Goal: Information Seeking & Learning: Compare options

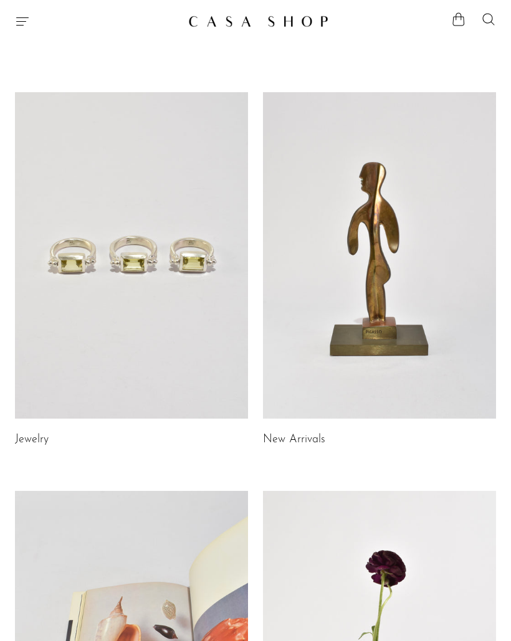
click at [19, 26] on icon "Menu" at bounding box center [22, 21] width 15 height 15
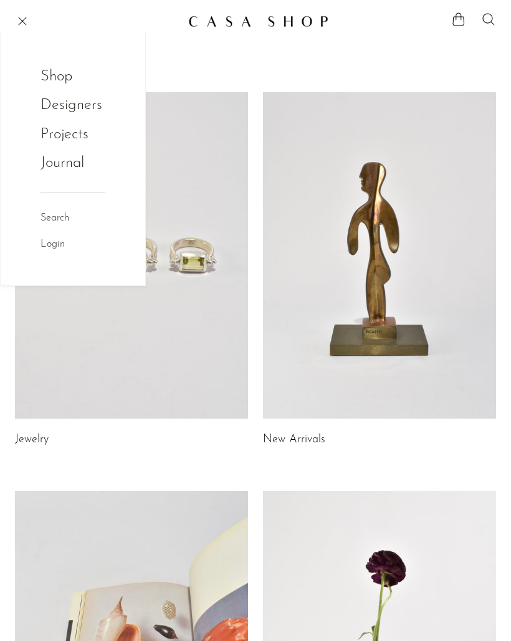
click at [65, 75] on link "Shop" at bounding box center [65, 77] width 49 height 24
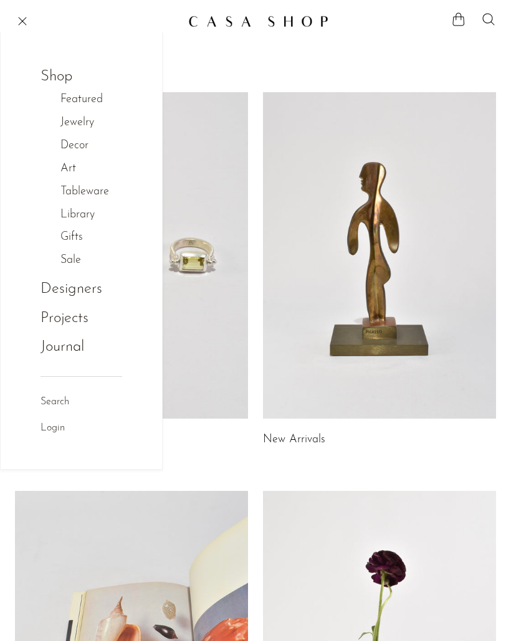
click at [98, 118] on link "Jewelry" at bounding box center [83, 123] width 47 height 18
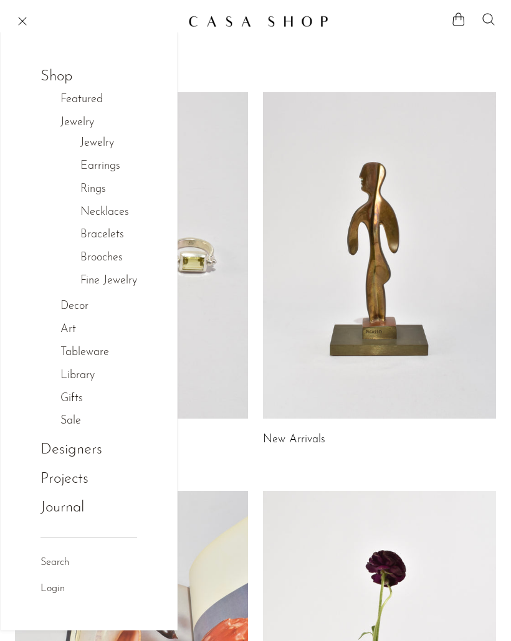
click at [123, 208] on link "Necklaces" at bounding box center [104, 213] width 49 height 18
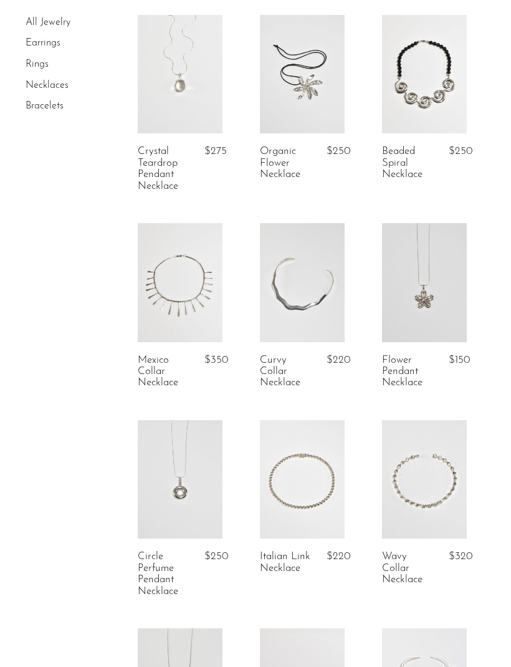
scroll to position [279, 0]
click at [48, 107] on link "Bracelets" at bounding box center [45, 106] width 38 height 10
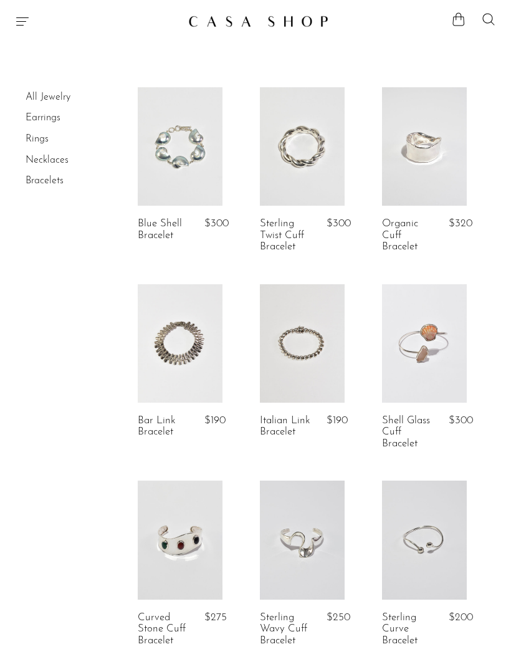
click at [186, 231] on link "Blue Shell Bracelet" at bounding box center [164, 229] width 52 height 23
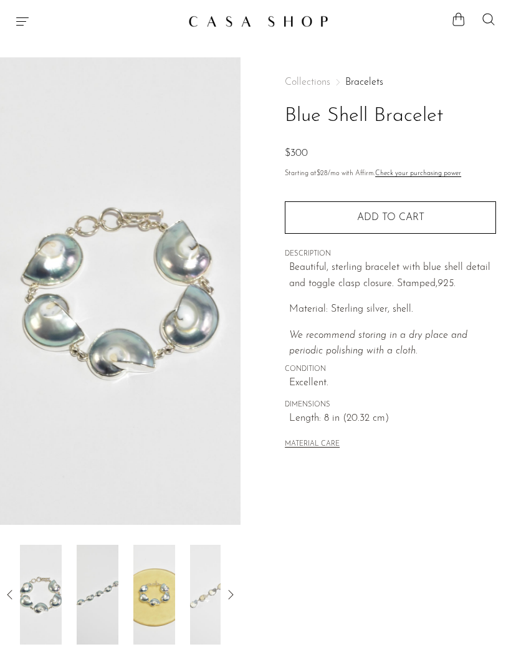
click at [22, 20] on icon "Menu" at bounding box center [22, 21] width 15 height 15
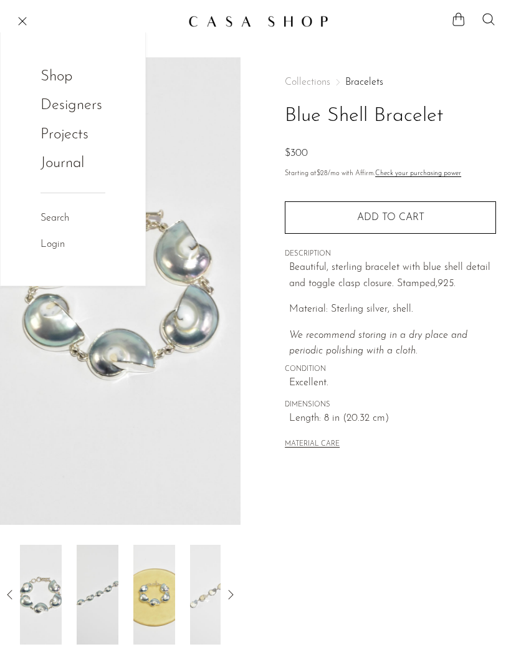
click at [67, 69] on link "Shop" at bounding box center [65, 77] width 49 height 24
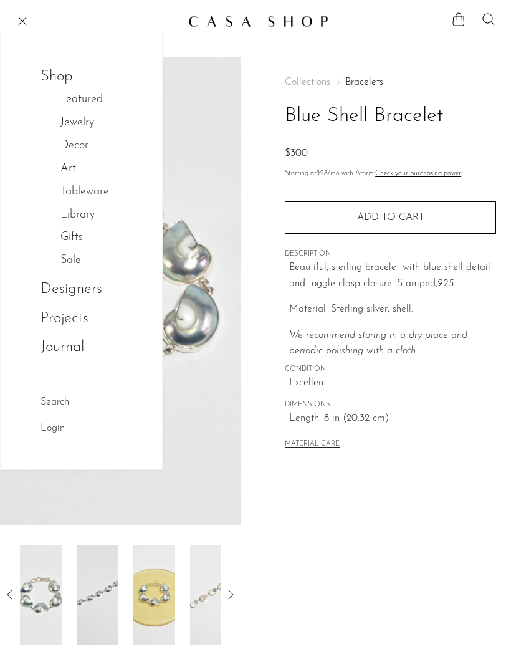
click at [89, 124] on link "Jewelry" at bounding box center [83, 123] width 47 height 18
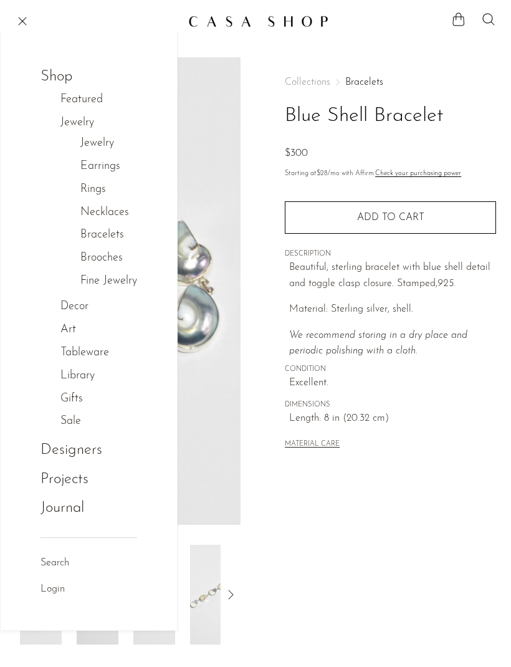
click at [107, 161] on link "Earrings" at bounding box center [100, 167] width 40 height 18
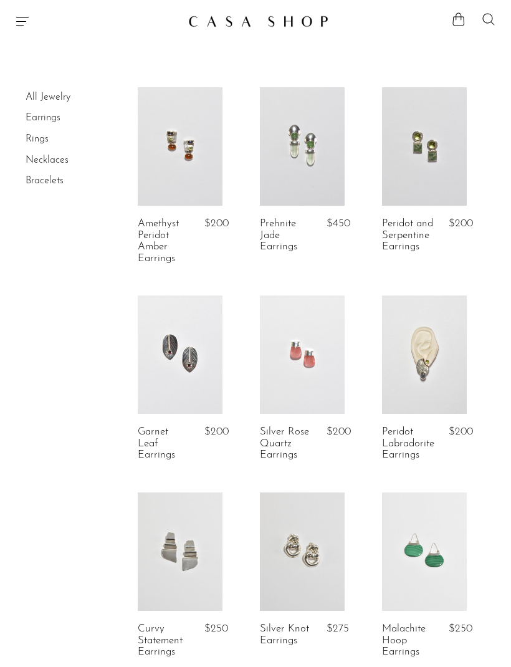
click at [320, 662] on article "Silver Knot Earrings $275" at bounding box center [302, 590] width 122 height 197
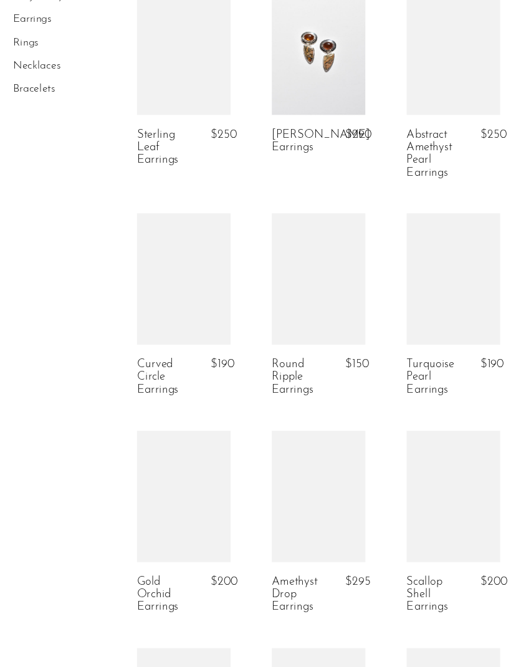
scroll to position [1281, 0]
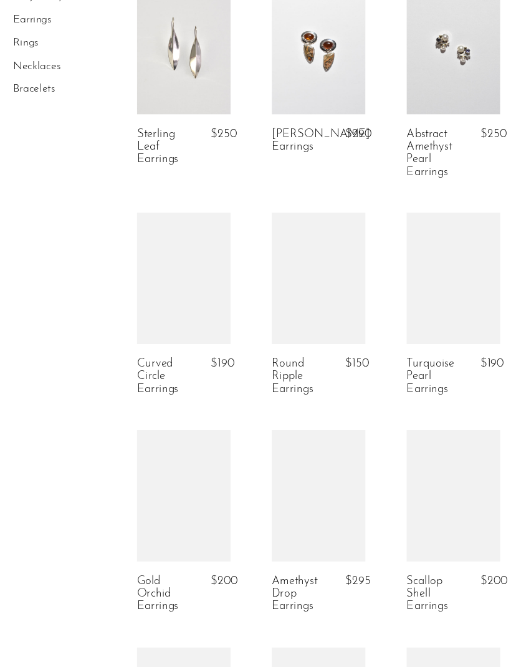
click at [385, 179] on article "Abstract Amethyst Pearl Earrings $250" at bounding box center [424, 114] width 122 height 208
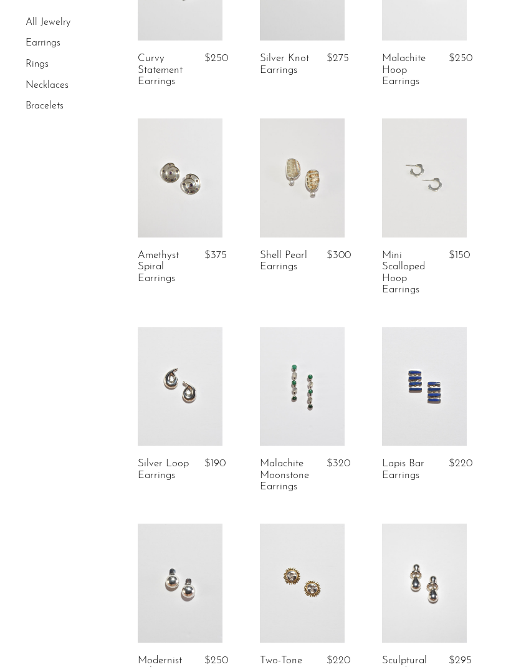
scroll to position [548, 0]
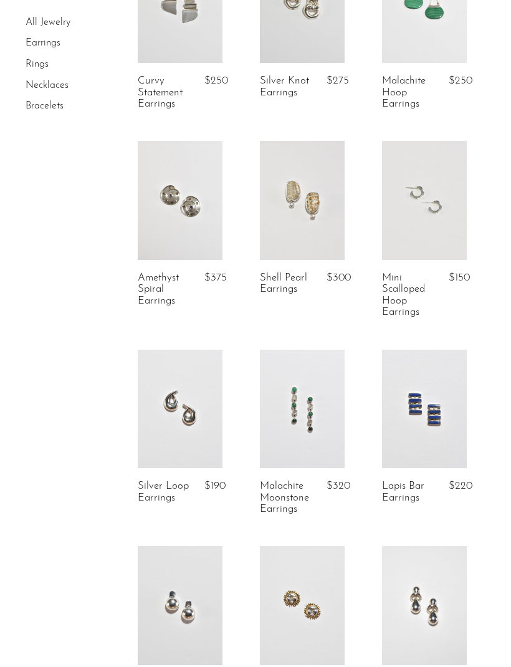
click at [46, 62] on link "Rings" at bounding box center [37, 64] width 23 height 10
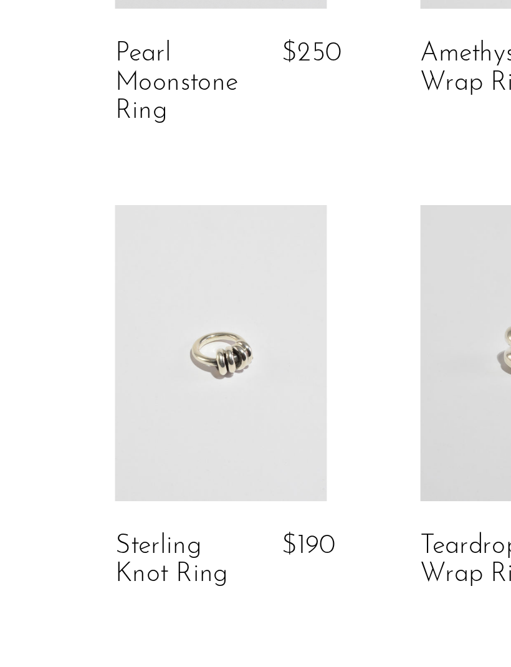
click at [138, 415] on link "Sterling Knot Ring" at bounding box center [164, 426] width 52 height 23
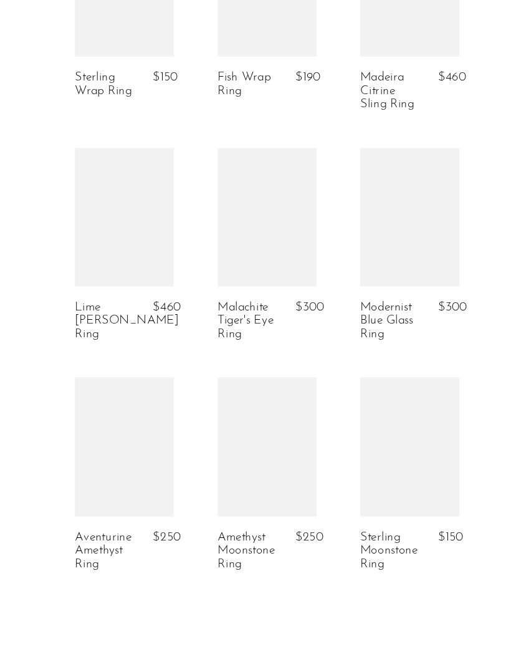
scroll to position [1867, 0]
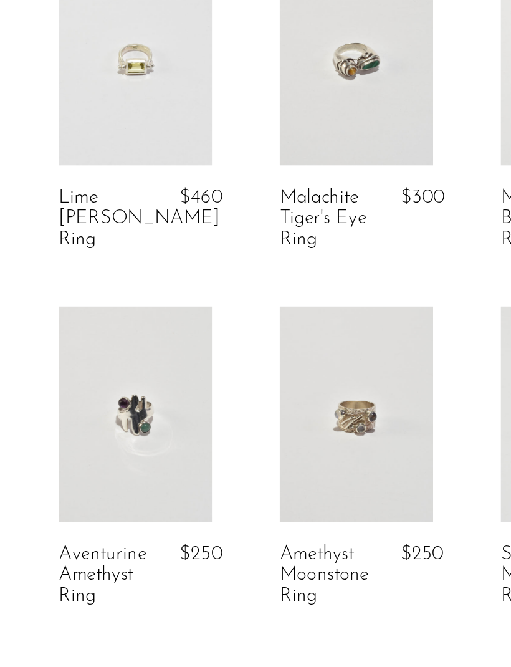
click at [138, 551] on link "Aventurine Amethyst Ring" at bounding box center [164, 568] width 52 height 34
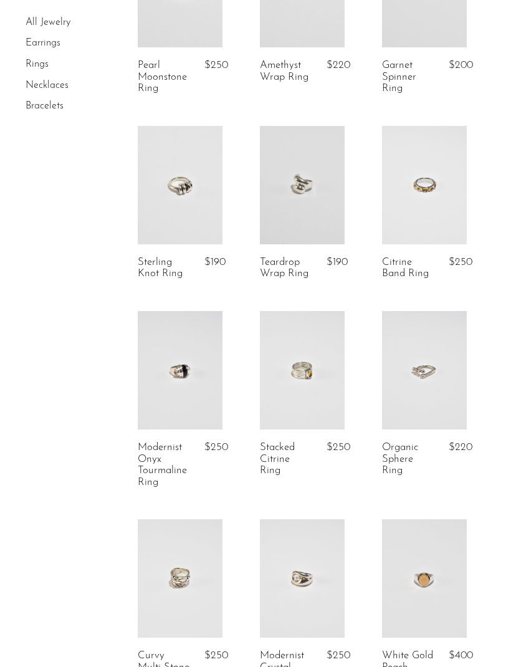
scroll to position [158, 0]
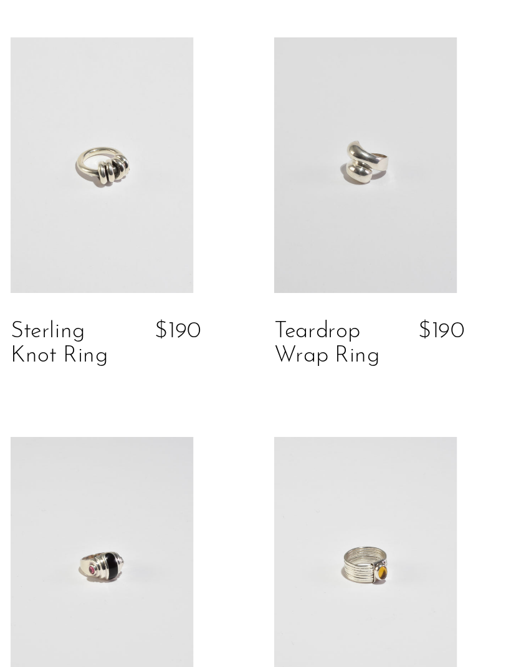
click at [138, 257] on link "Sterling Knot Ring" at bounding box center [164, 268] width 52 height 23
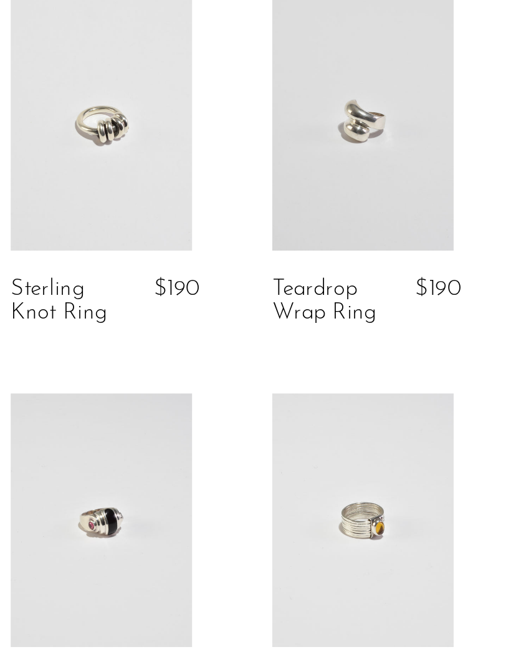
click at [327, 415] on span "$190" at bounding box center [337, 420] width 21 height 11
click at [327, 415] on div "$190" at bounding box center [336, 426] width 18 height 23
click at [260, 284] on link at bounding box center [302, 343] width 85 height 118
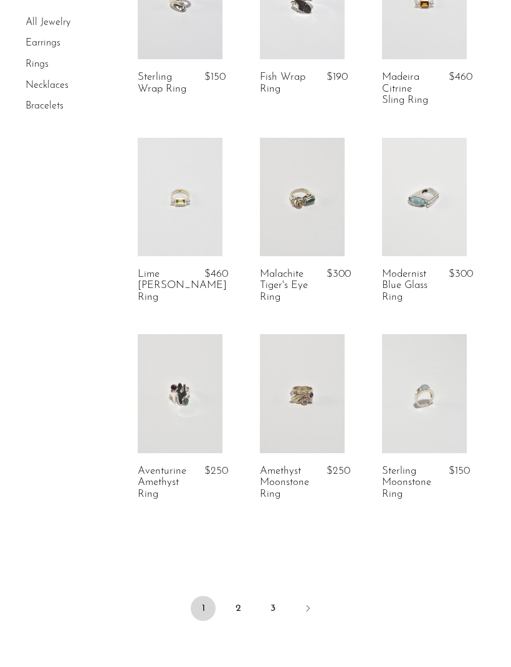
scroll to position [1952, 0]
click at [305, 596] on link "Next" at bounding box center [307, 609] width 25 height 27
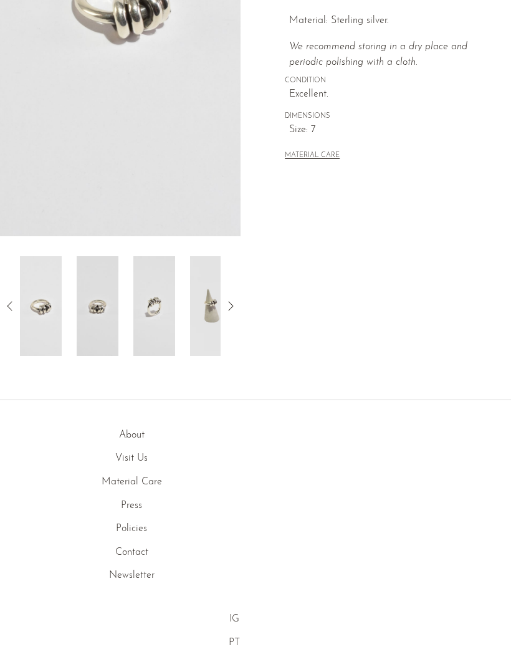
scroll to position [288, 0]
click at [231, 312] on icon at bounding box center [230, 306] width 15 height 15
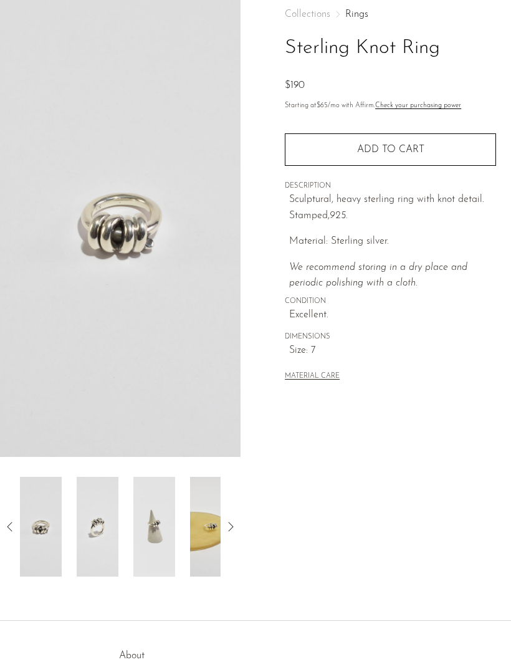
scroll to position [0, 0]
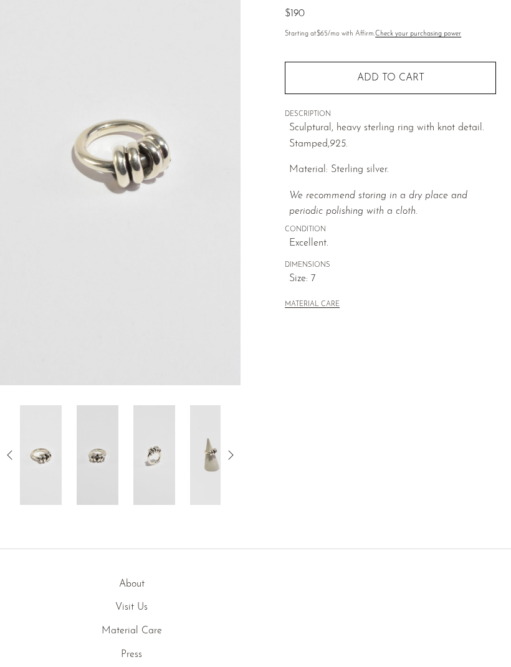
scroll to position [177, 0]
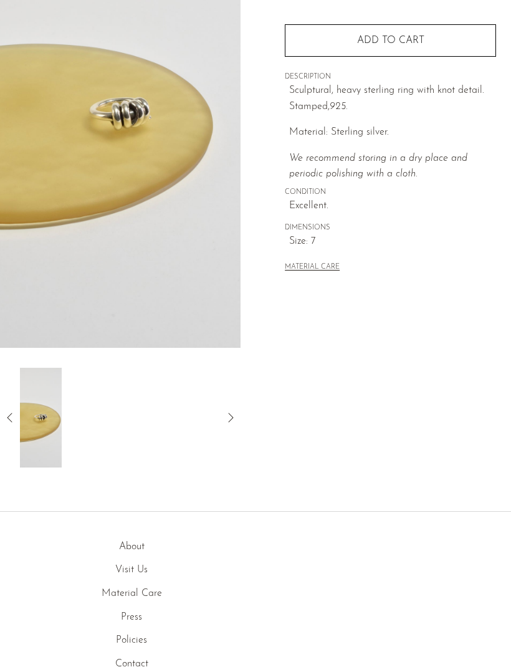
click at [22, 419] on img at bounding box center [41, 418] width 42 height 100
click at [236, 418] on icon at bounding box center [230, 417] width 15 height 15
click at [191, 412] on div at bounding box center [120, 418] width 201 height 100
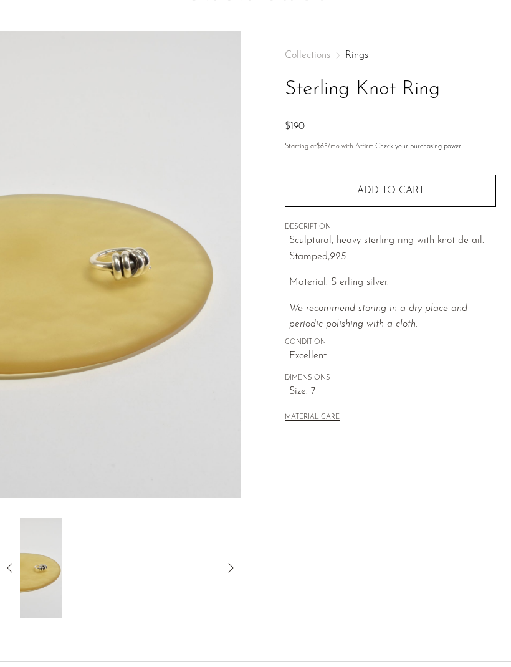
scroll to position [0, 0]
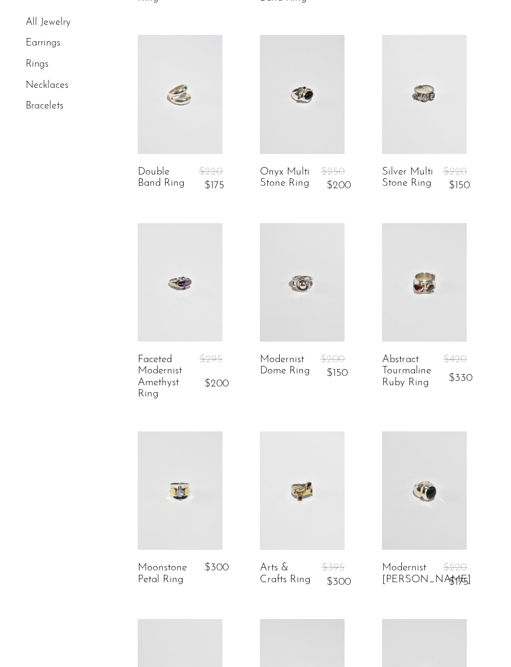
scroll to position [1232, 0]
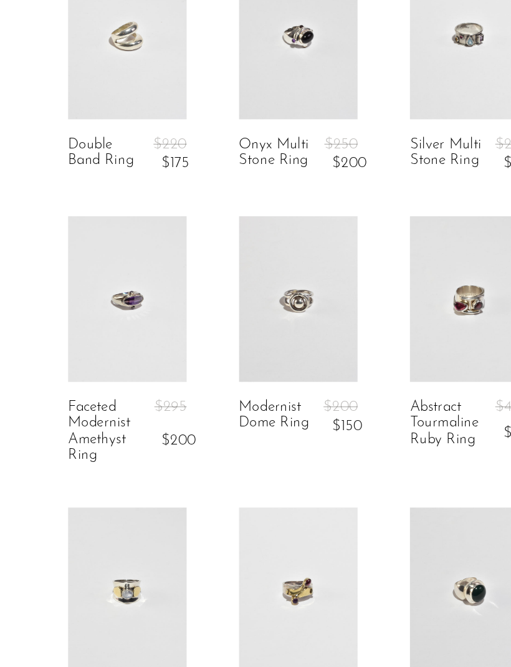
click at [257, 292] on article "Modernist Dome Ring $200 $150" at bounding box center [302, 328] width 122 height 208
click at [260, 355] on h2 "Modernist Dome Ring" at bounding box center [289, 368] width 59 height 26
click at [260, 355] on link "Modernist Dome Ring" at bounding box center [286, 368] width 52 height 26
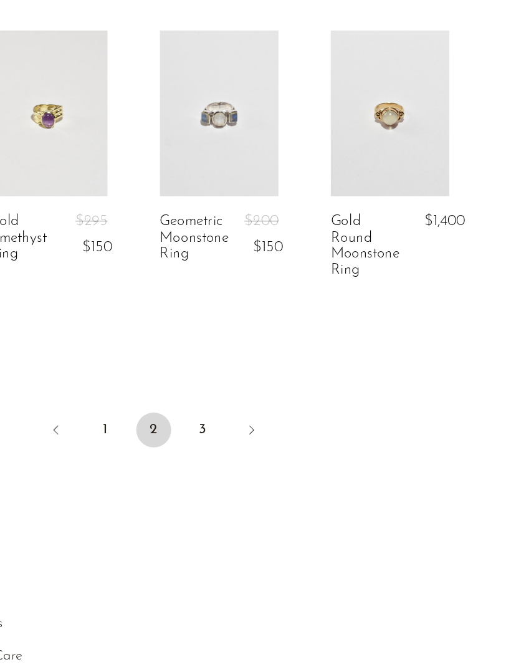
scroll to position [2074, 0]
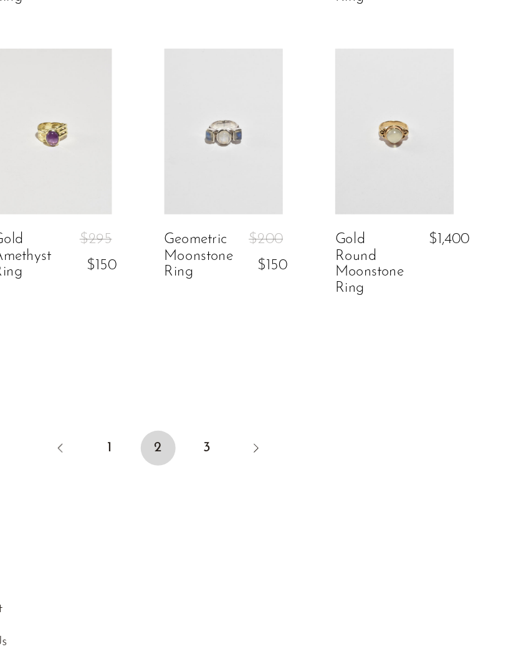
click at [320, 464] on icon "Next" at bounding box center [325, 469] width 10 height 10
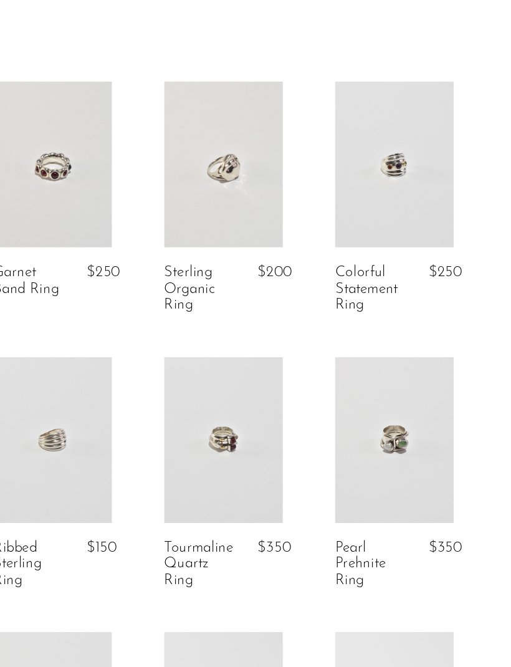
scroll to position [0, 0]
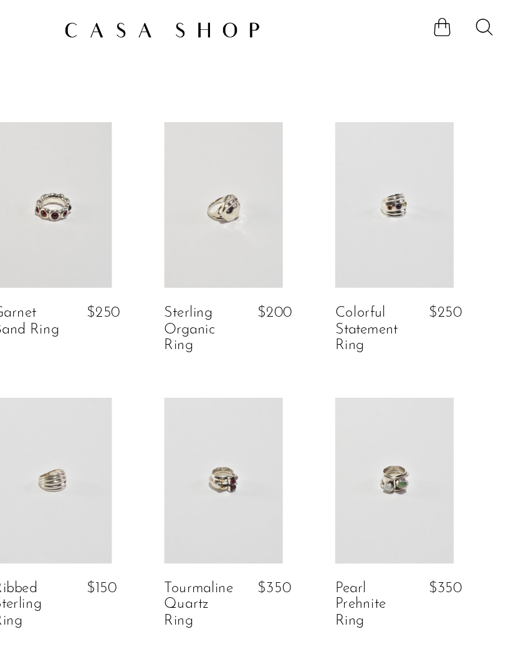
click at [449, 226] on span "$250" at bounding box center [461, 223] width 24 height 11
click at [449, 228] on span "$250" at bounding box center [461, 223] width 24 height 11
click at [382, 218] on link "Colorful Statement Ring" at bounding box center [408, 235] width 52 height 34
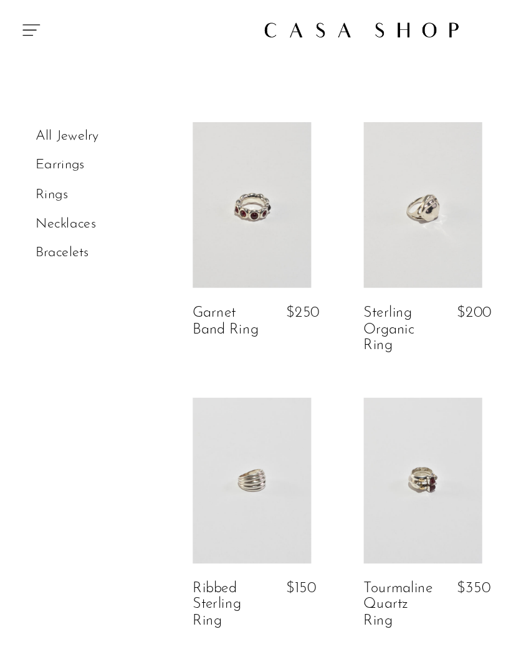
click at [34, 118] on link "Earrings" at bounding box center [43, 118] width 35 height 10
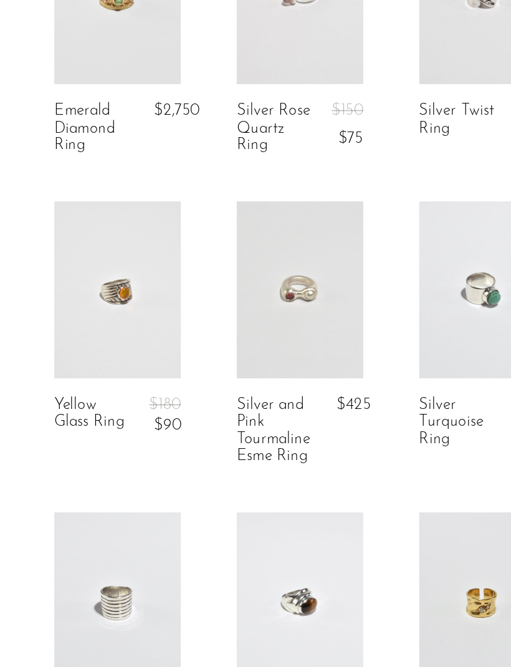
scroll to position [148, 0]
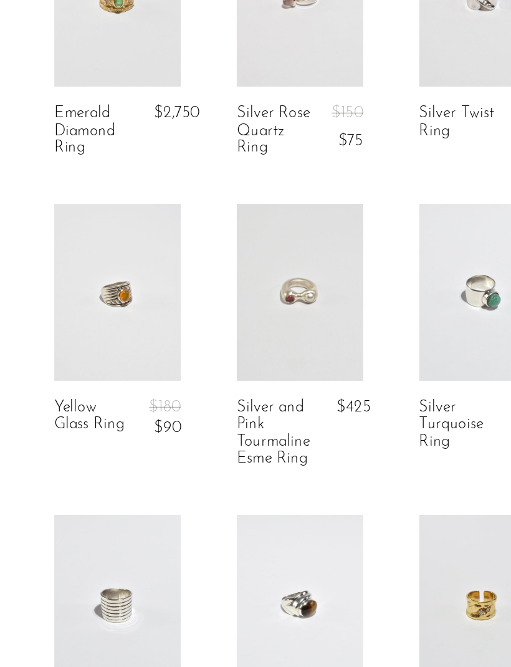
click at [204, 281] on span "$90" at bounding box center [213, 286] width 18 height 11
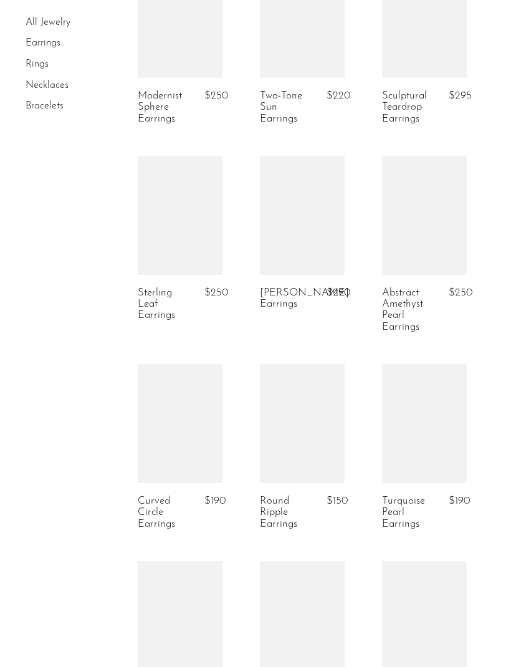
scroll to position [1133, 0]
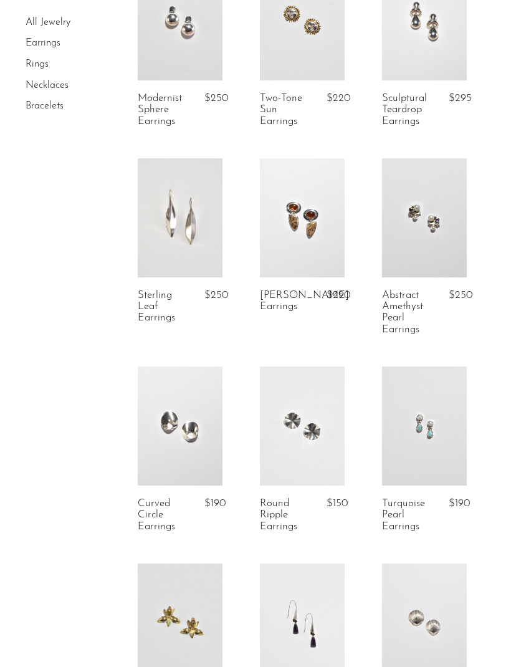
click at [38, 109] on link "Bracelets" at bounding box center [45, 106] width 38 height 10
click at [33, 101] on link "Bracelets" at bounding box center [45, 106] width 38 height 10
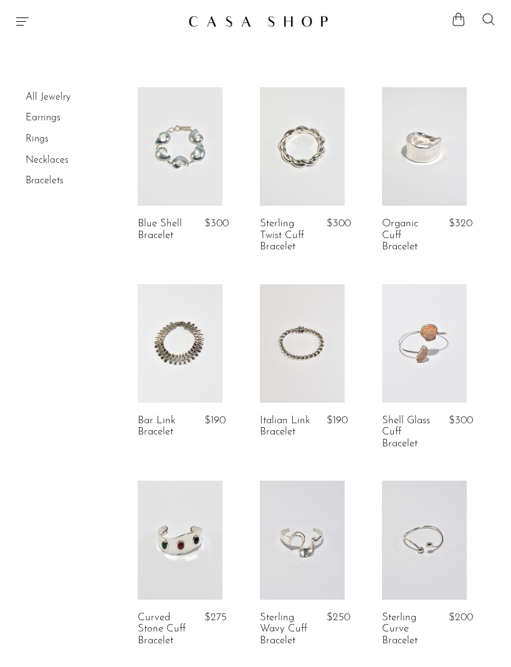
click at [24, 23] on icon "Menu" at bounding box center [22, 21] width 15 height 15
click at [35, 155] on link "Necklaces" at bounding box center [47, 160] width 43 height 10
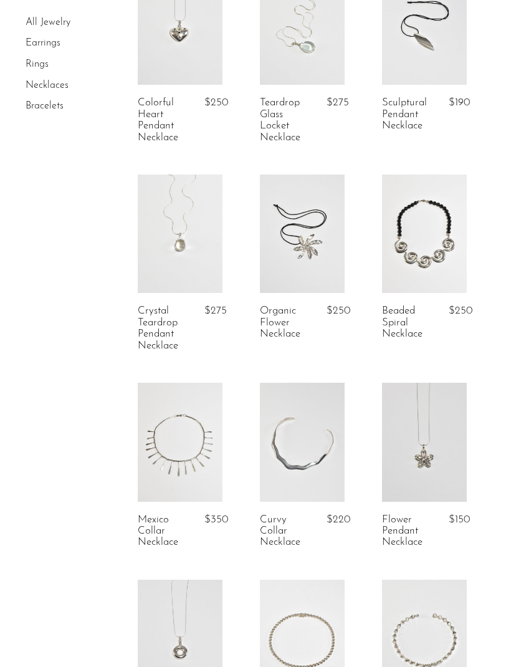
scroll to position [120, 0]
click at [172, 337] on link "Crystal Teardrop Pendant Necklace" at bounding box center [164, 329] width 52 height 46
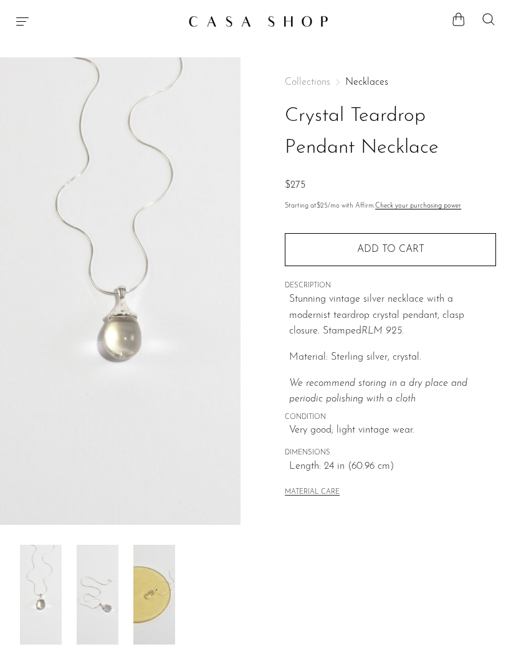
click at [19, 19] on icon "Menu" at bounding box center [22, 21] width 15 height 15
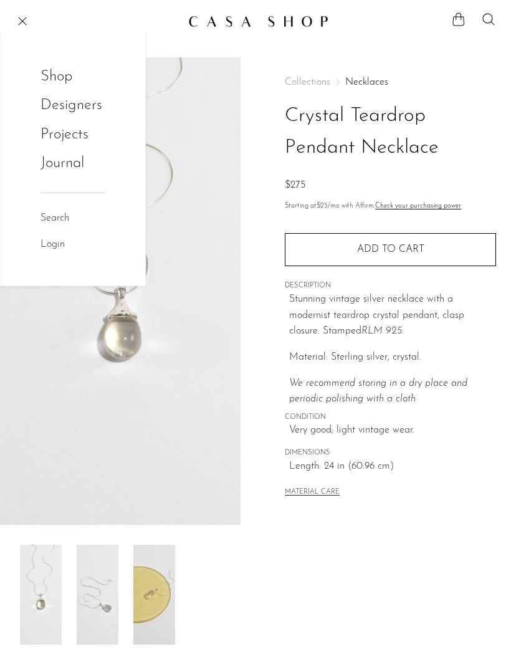
click at [60, 107] on link "Designers" at bounding box center [72, 105] width 62 height 24
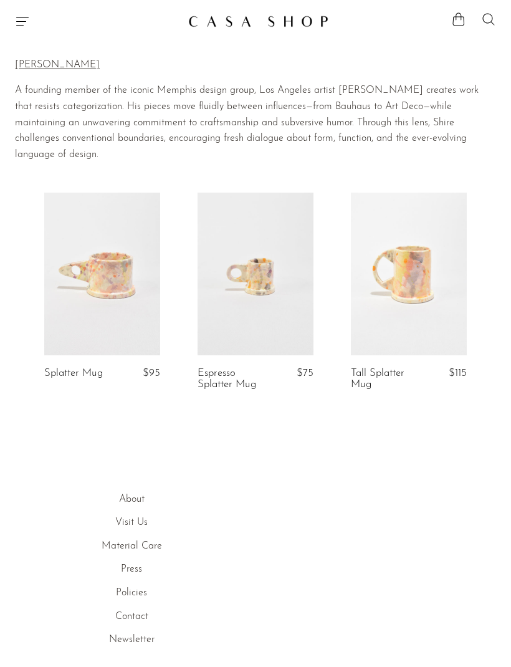
click at [29, 24] on icon "Menu" at bounding box center [22, 21] width 15 height 15
click at [29, 16] on span "Menu" at bounding box center [22, 21] width 15 height 15
